Goal: Information Seeking & Learning: Find specific fact

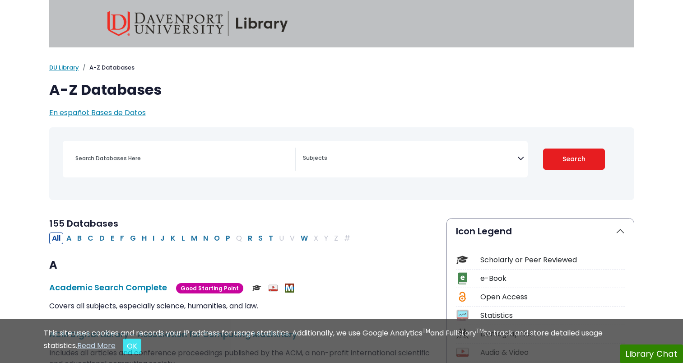
select select "Database Subject Filter"
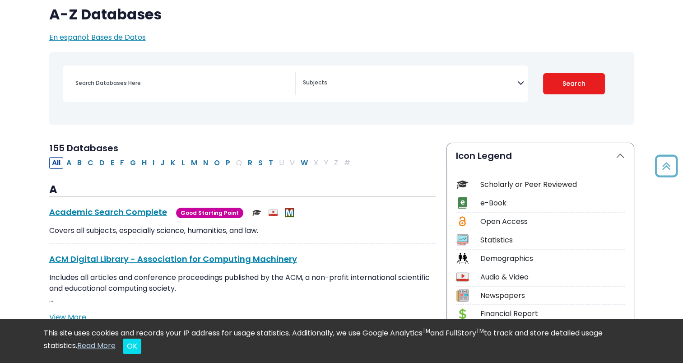
scroll to position [75, 0]
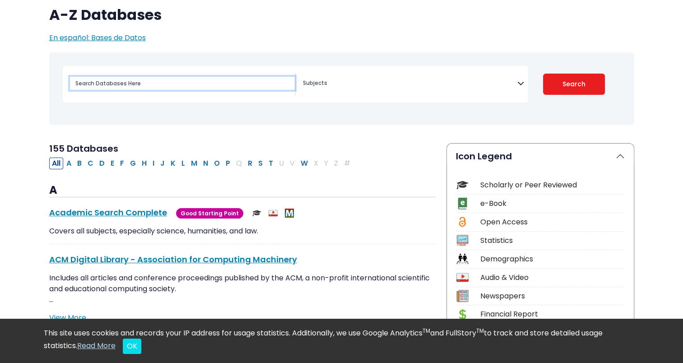
paste input "Anatomy, Physiology, & Disease: Foundations for the Health Professions"
type input "Anatomy, Physiology, & Disease: Foundations for the Health Professions"
click at [543, 74] on button "Search" at bounding box center [574, 84] width 62 height 21
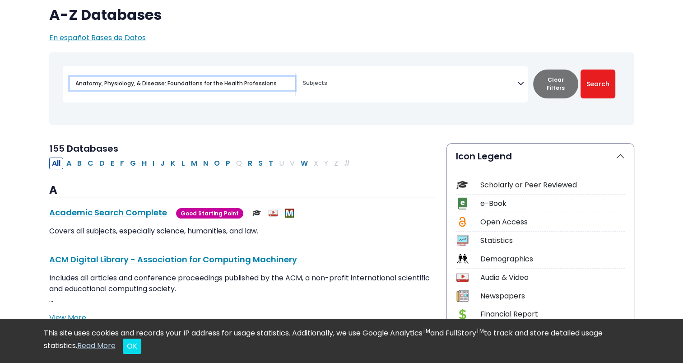
select select "Database Subject Filter"
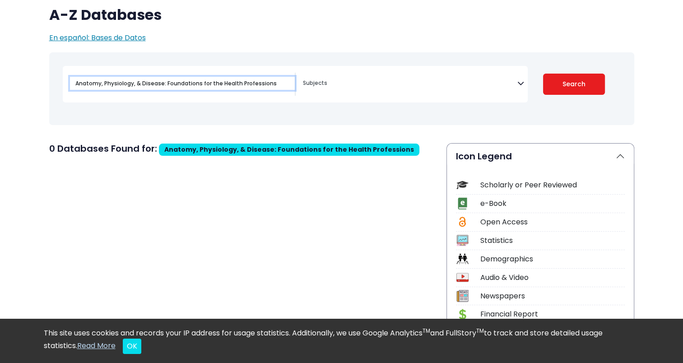
select select "Database Subject Filter"
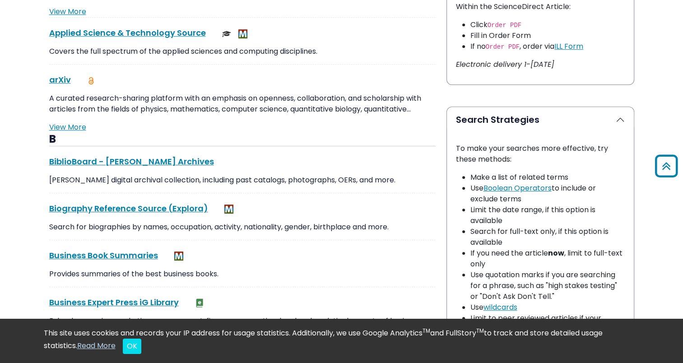
scroll to position [535, 0]
